Goal: Information Seeking & Learning: Learn about a topic

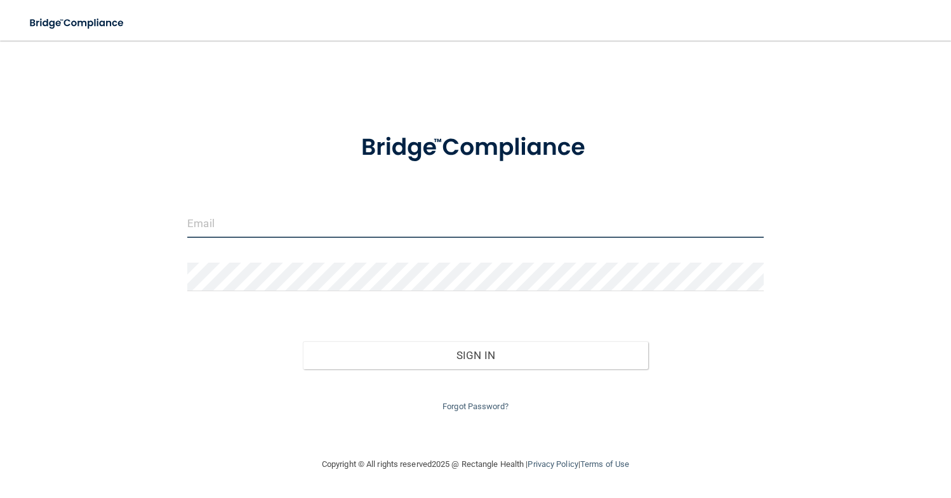
type input "[PERSON_NAME][EMAIL_ADDRESS][DOMAIN_NAME]"
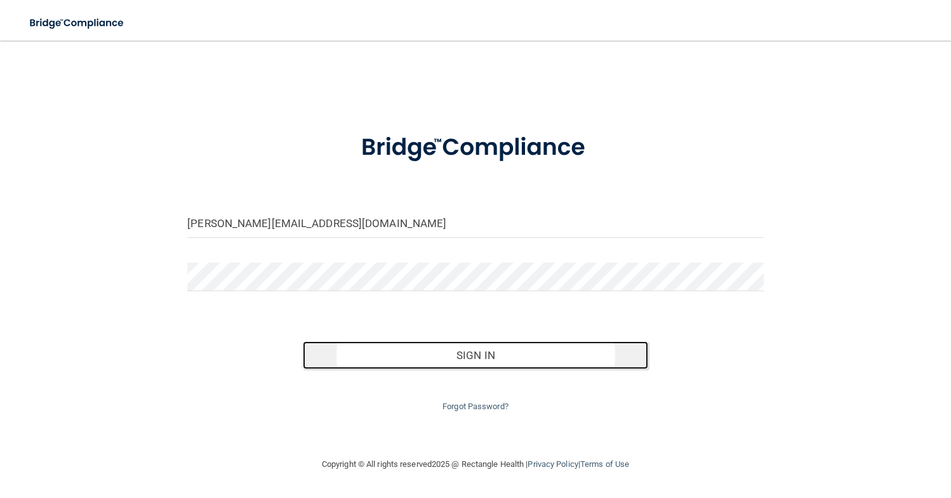
click at [501, 352] on button "Sign In" at bounding box center [476, 356] width 346 height 28
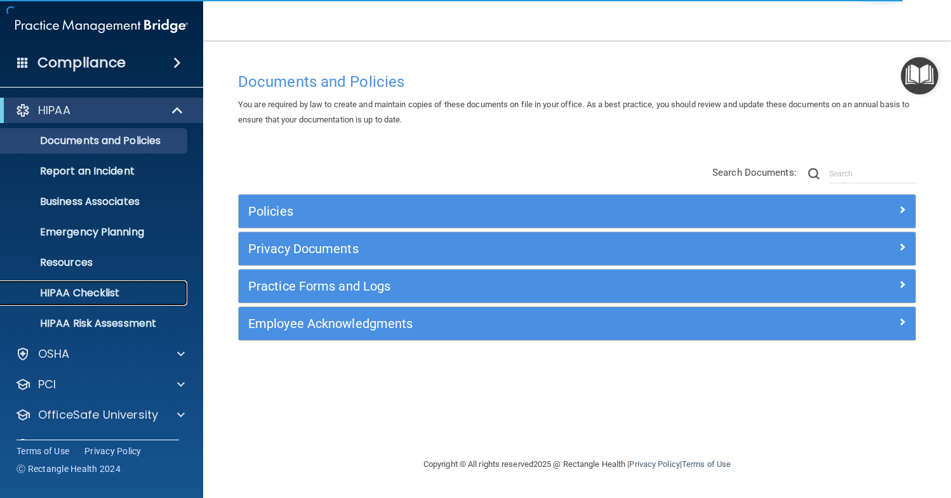
click at [103, 297] on p "HIPAA Checklist" at bounding box center [94, 293] width 173 height 13
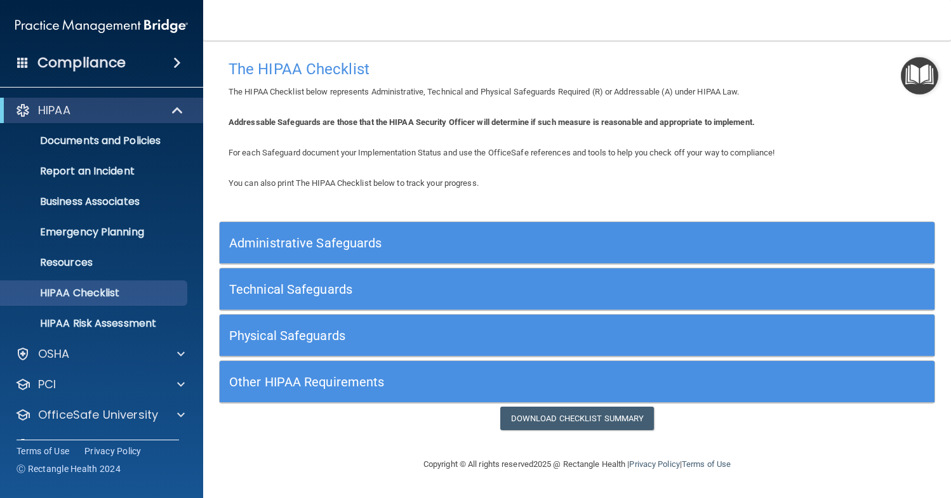
click at [285, 332] on h5 "Physical Safeguards" at bounding box center [488, 336] width 518 height 14
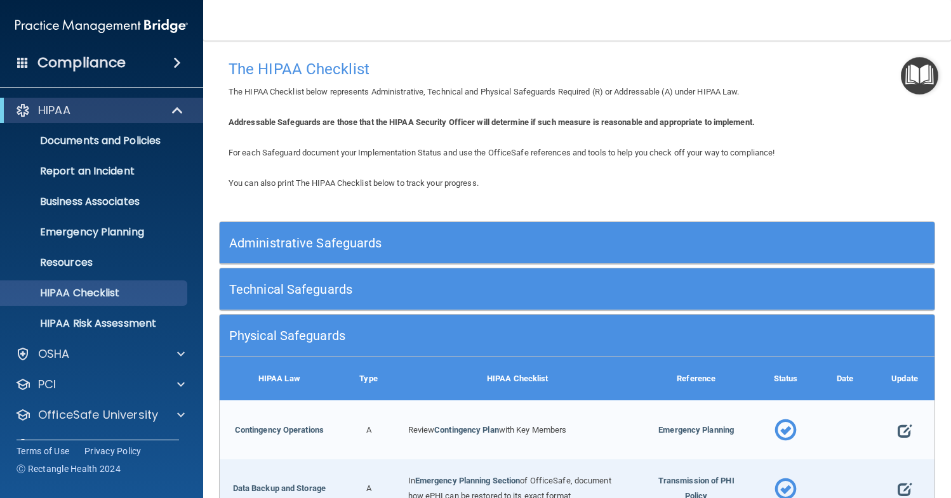
click at [286, 285] on h5 "Technical Safeguards" at bounding box center [488, 290] width 518 height 14
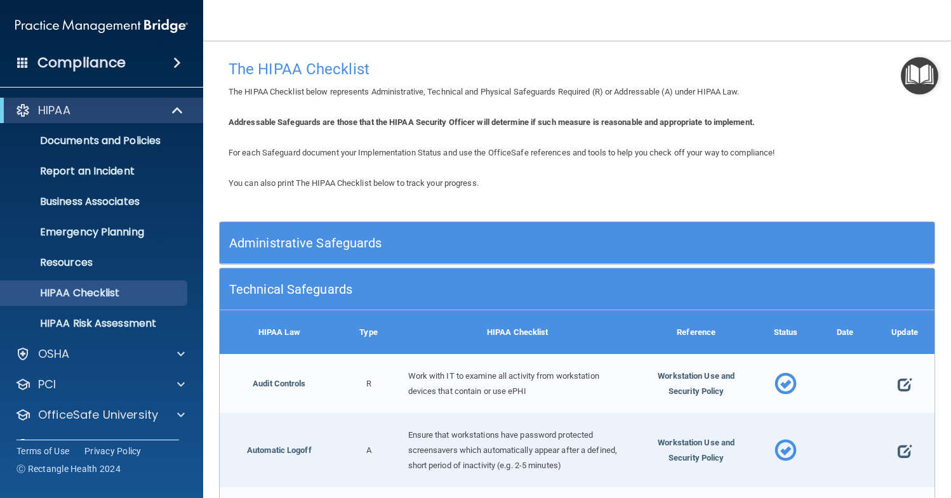
click at [305, 242] on h5 "Administrative Safeguards" at bounding box center [488, 243] width 518 height 14
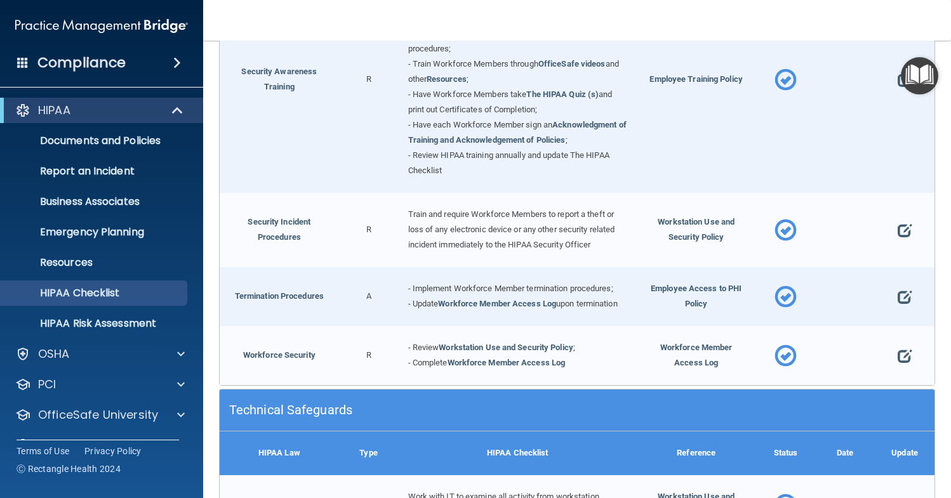
scroll to position [1072, 0]
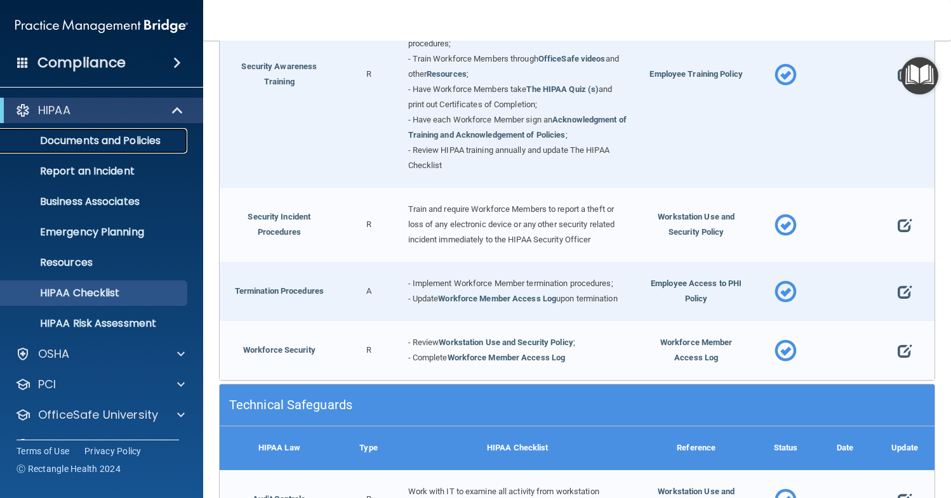
click at [124, 147] on p "Documents and Policies" at bounding box center [94, 141] width 173 height 13
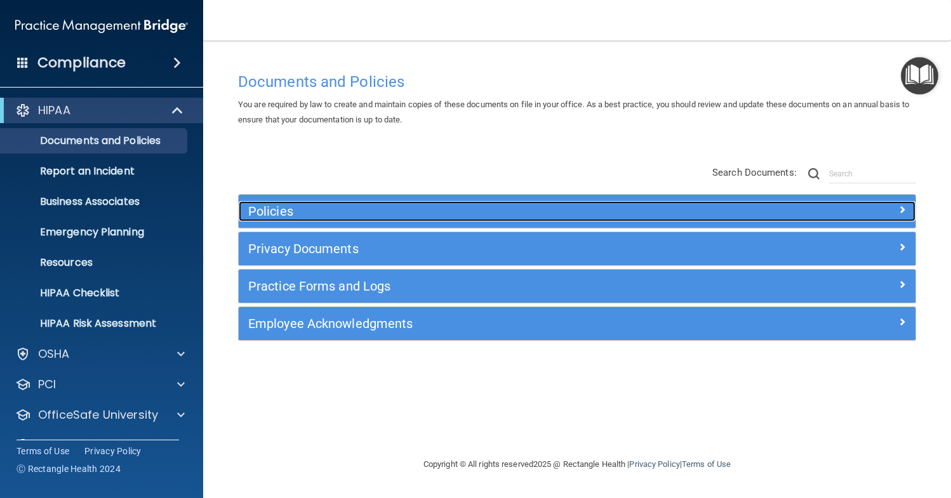
click at [293, 206] on h5 "Policies" at bounding box center [492, 211] width 489 height 14
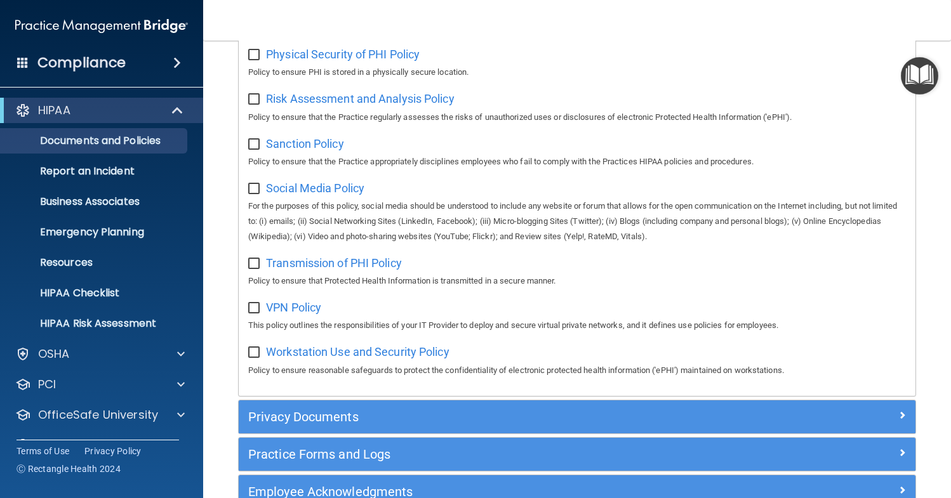
scroll to position [961, 0]
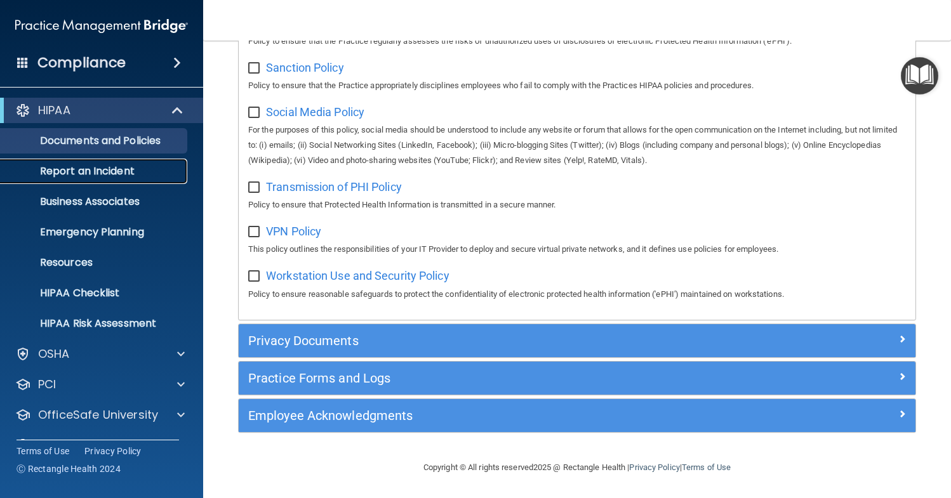
click at [115, 171] on p "Report an Incident" at bounding box center [94, 171] width 173 height 13
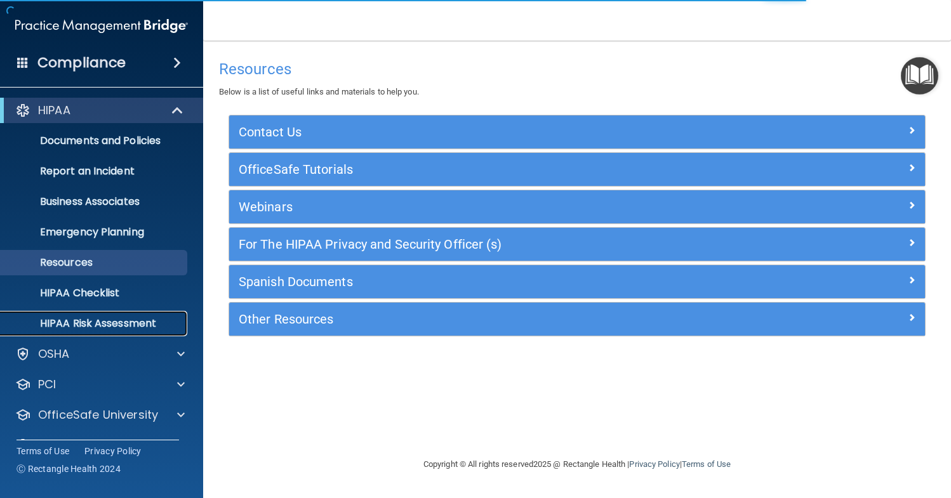
click at [117, 318] on p "HIPAA Risk Assessment" at bounding box center [94, 324] width 173 height 13
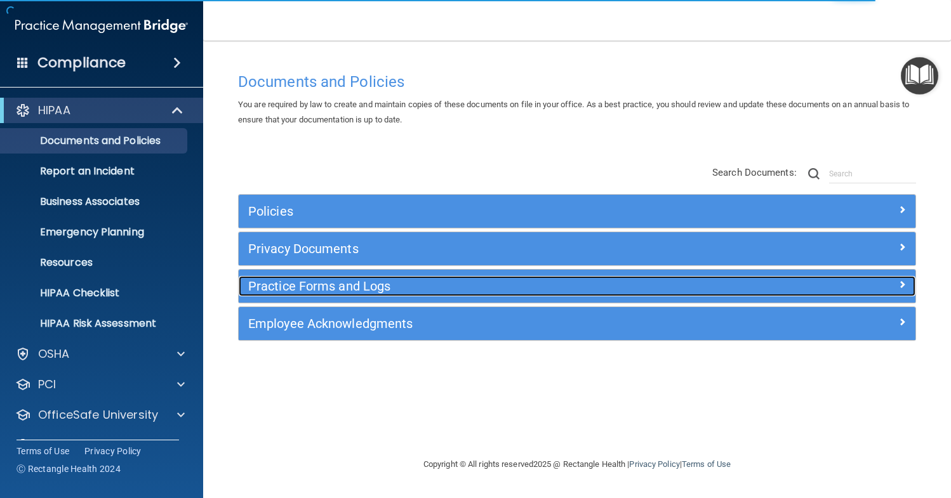
click at [281, 285] on h5 "Practice Forms and Logs" at bounding box center [492, 286] width 489 height 14
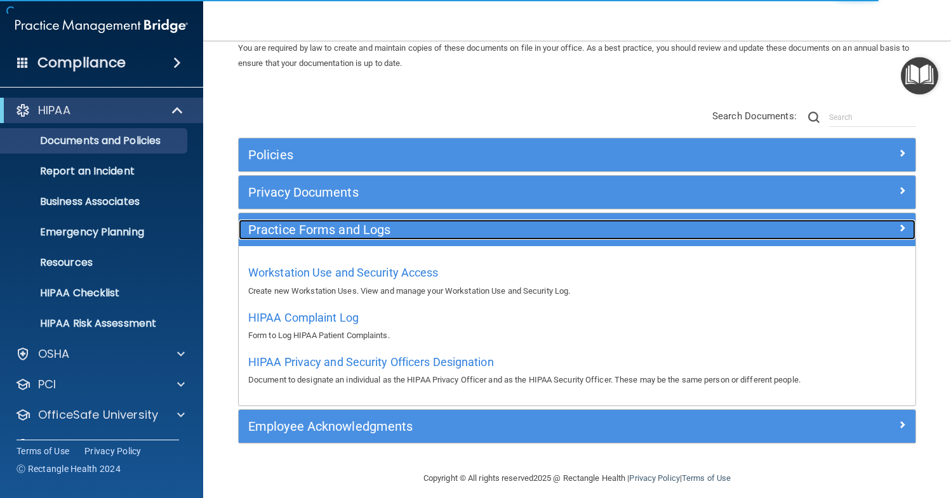
scroll to position [67, 0]
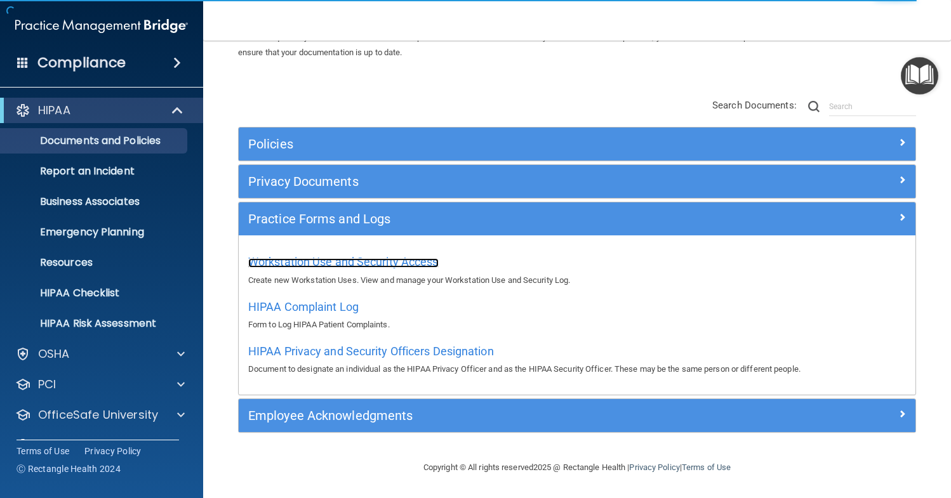
click at [316, 259] on span "Workstation Use and Security Access" at bounding box center [343, 261] width 191 height 13
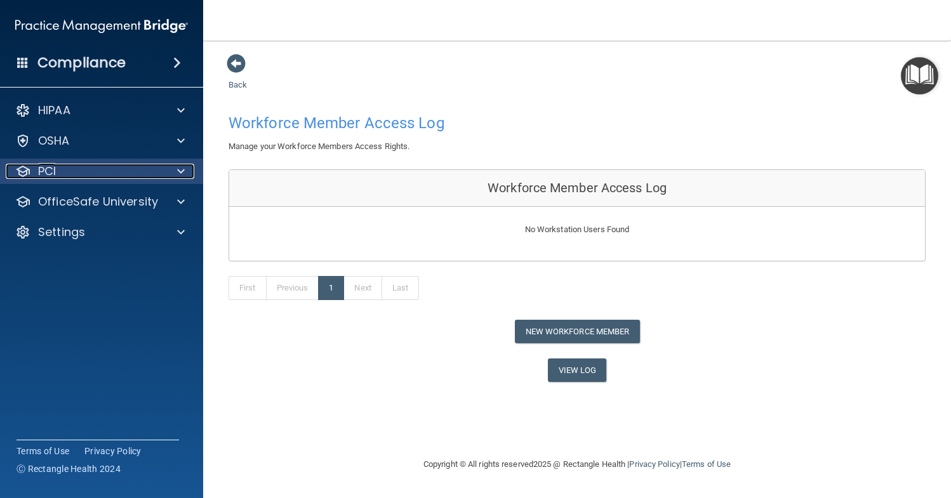
click at [180, 170] on span at bounding box center [181, 171] width 8 height 15
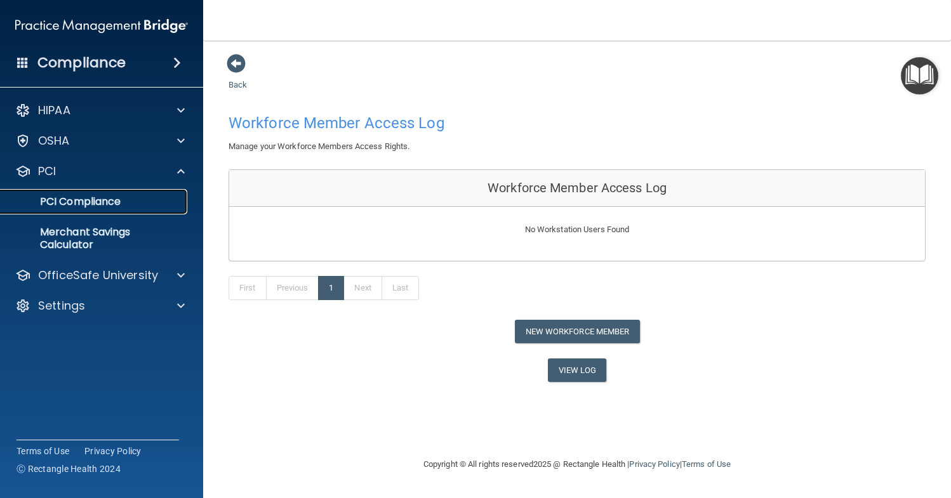
click at [119, 202] on p "PCI Compliance" at bounding box center [94, 202] width 173 height 13
